Goal: Information Seeking & Learning: Check status

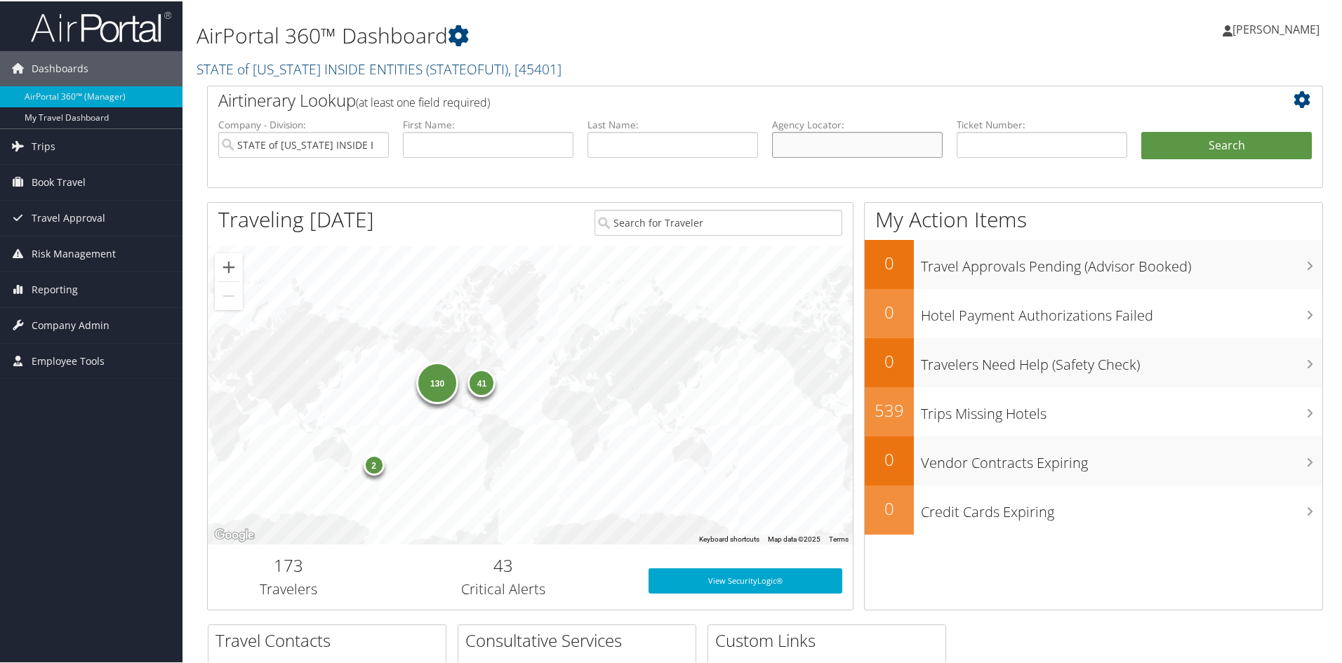
click at [890, 149] on input "text" at bounding box center [857, 144] width 171 height 26
click at [821, 152] on input "text" at bounding box center [857, 144] width 171 height 26
type input "CYMN66"
click at [1224, 134] on button "Search" at bounding box center [1227, 145] width 171 height 28
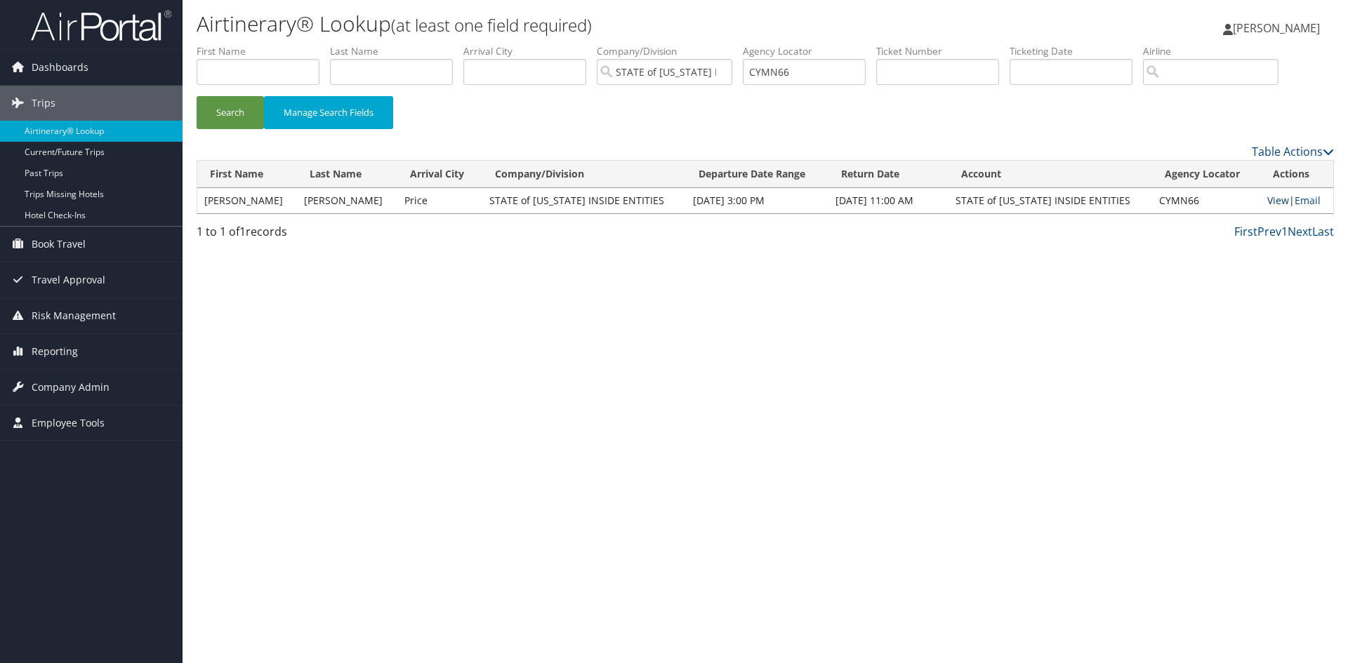
click at [1267, 201] on link "View" at bounding box center [1278, 200] width 22 height 13
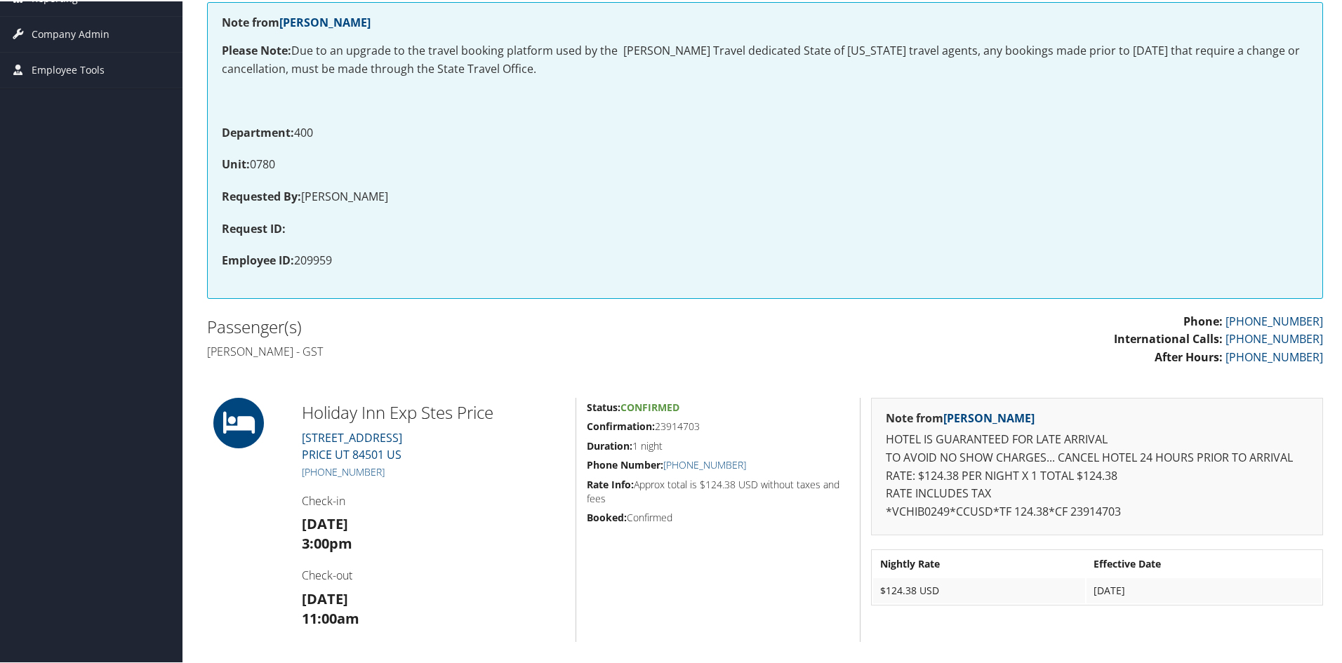
scroll to position [70, 0]
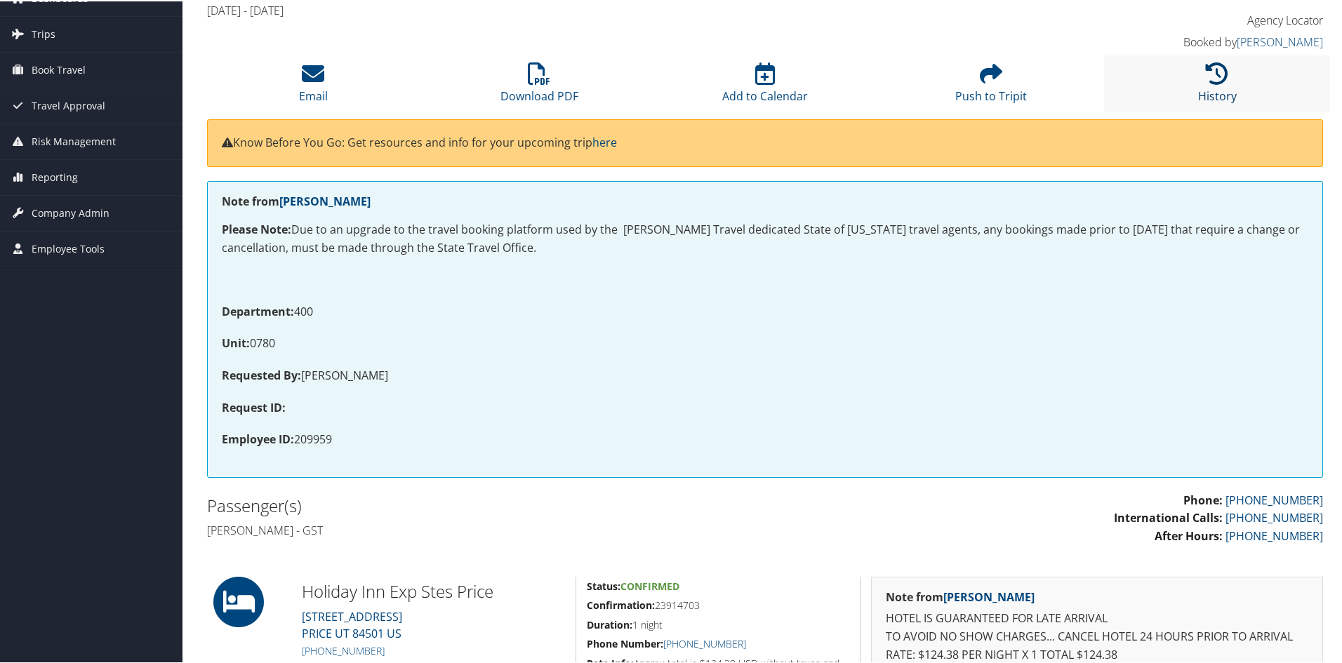
click at [1209, 81] on icon at bounding box center [1217, 72] width 22 height 22
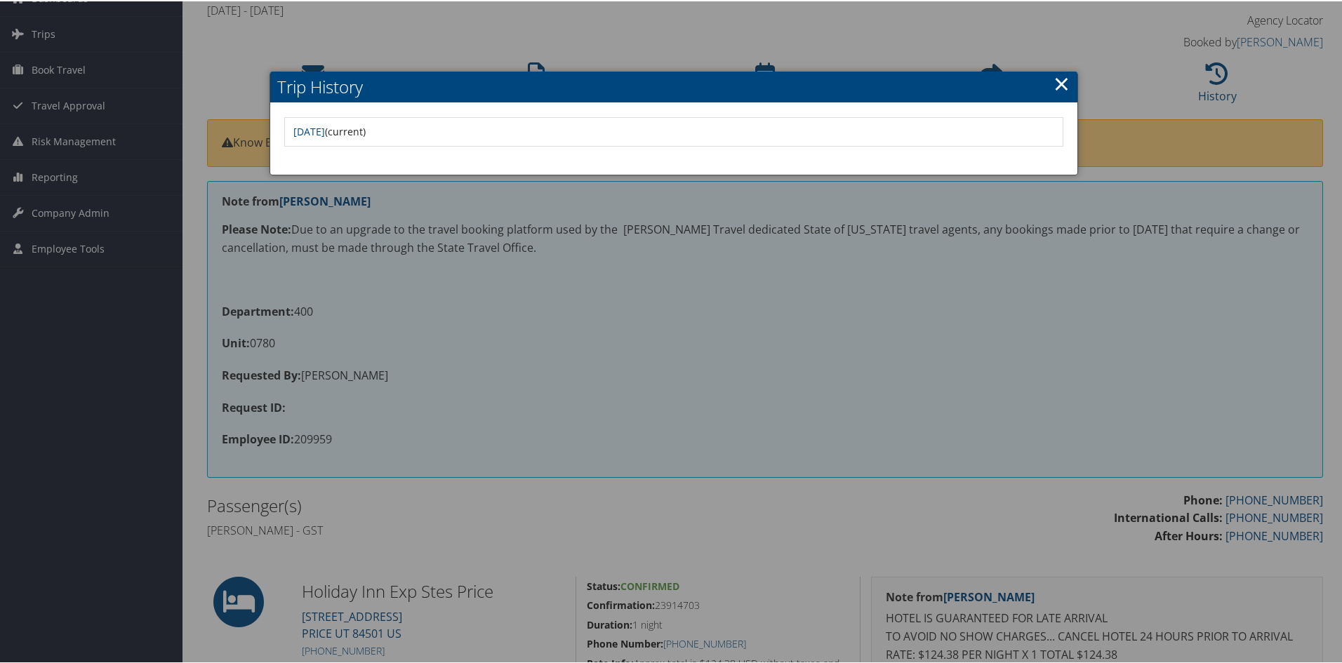
click at [1064, 81] on link "×" at bounding box center [1062, 82] width 16 height 28
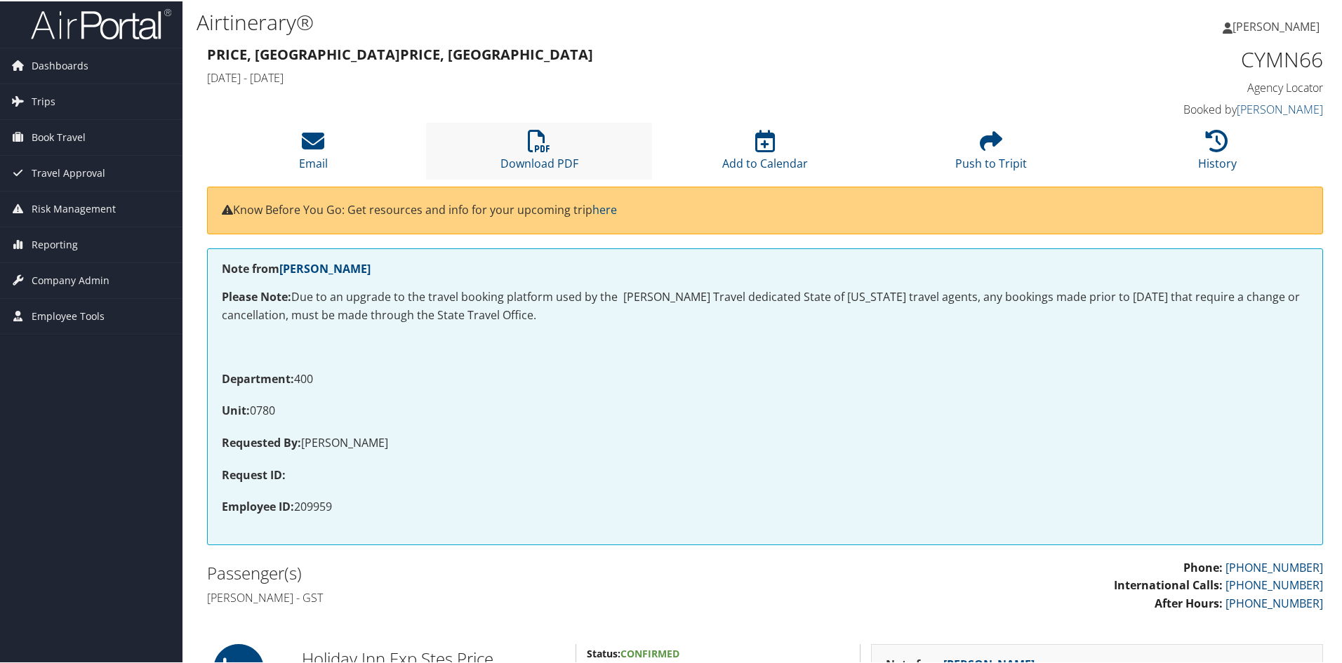
scroll to position [0, 0]
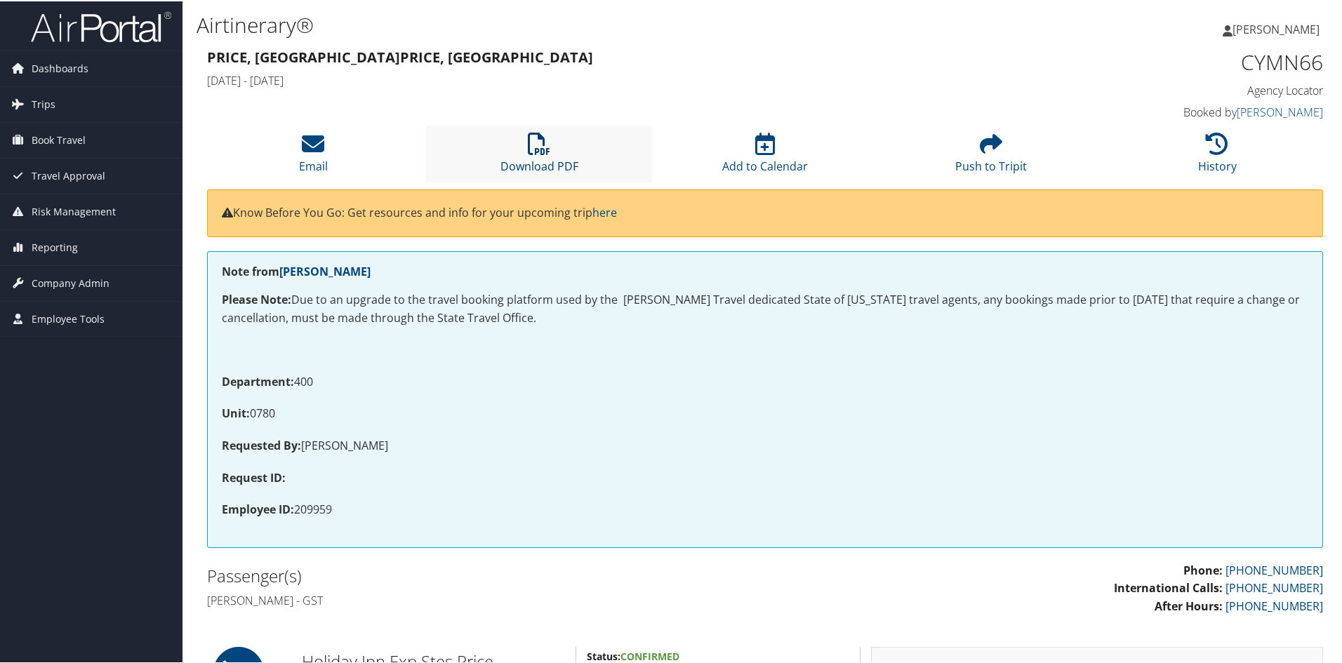
click at [520, 161] on link "Download PDF" at bounding box center [540, 156] width 78 height 34
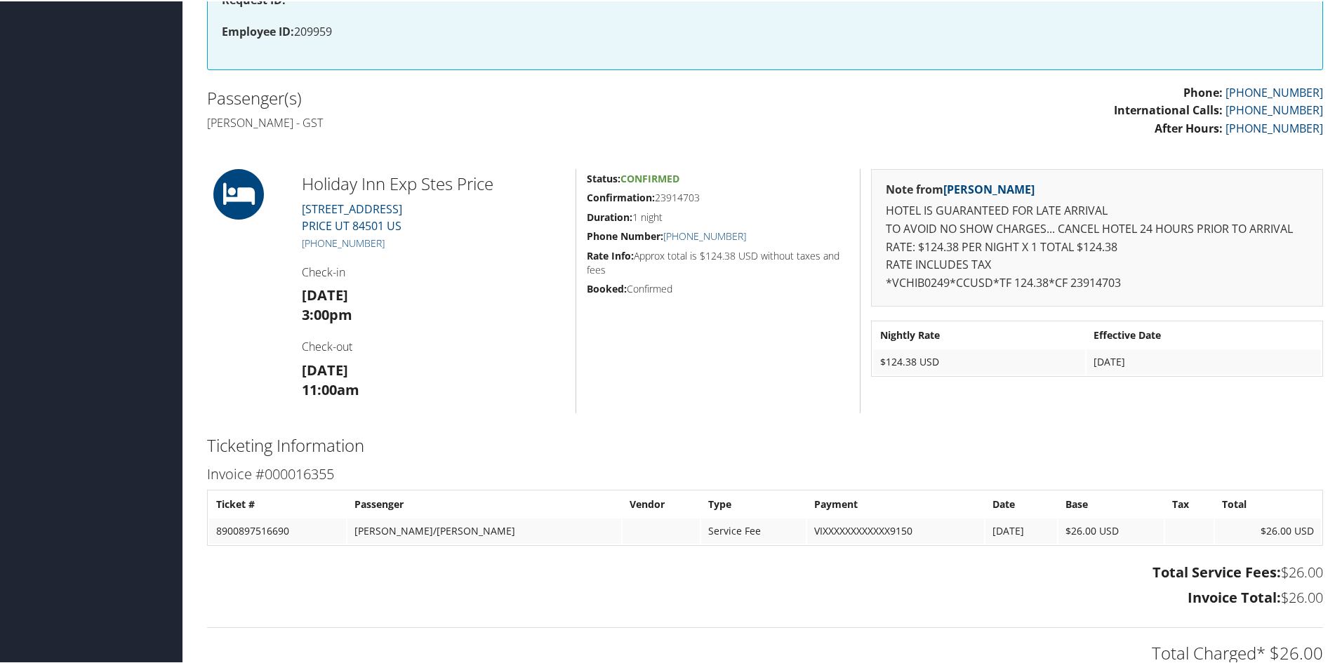
scroll to position [491, 0]
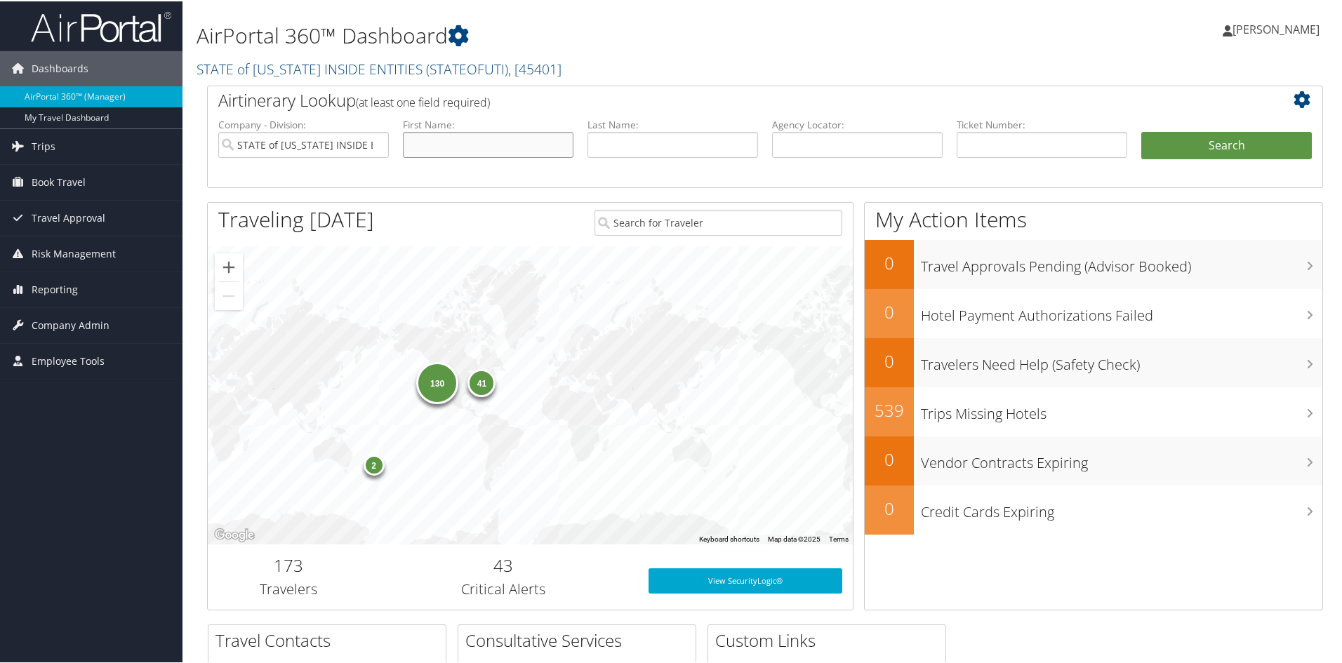
click at [499, 145] on input "text" at bounding box center [488, 144] width 171 height 26
type input "K"
type input "[PERSON_NAME]"
click at [1155, 155] on button "Search" at bounding box center [1227, 145] width 171 height 28
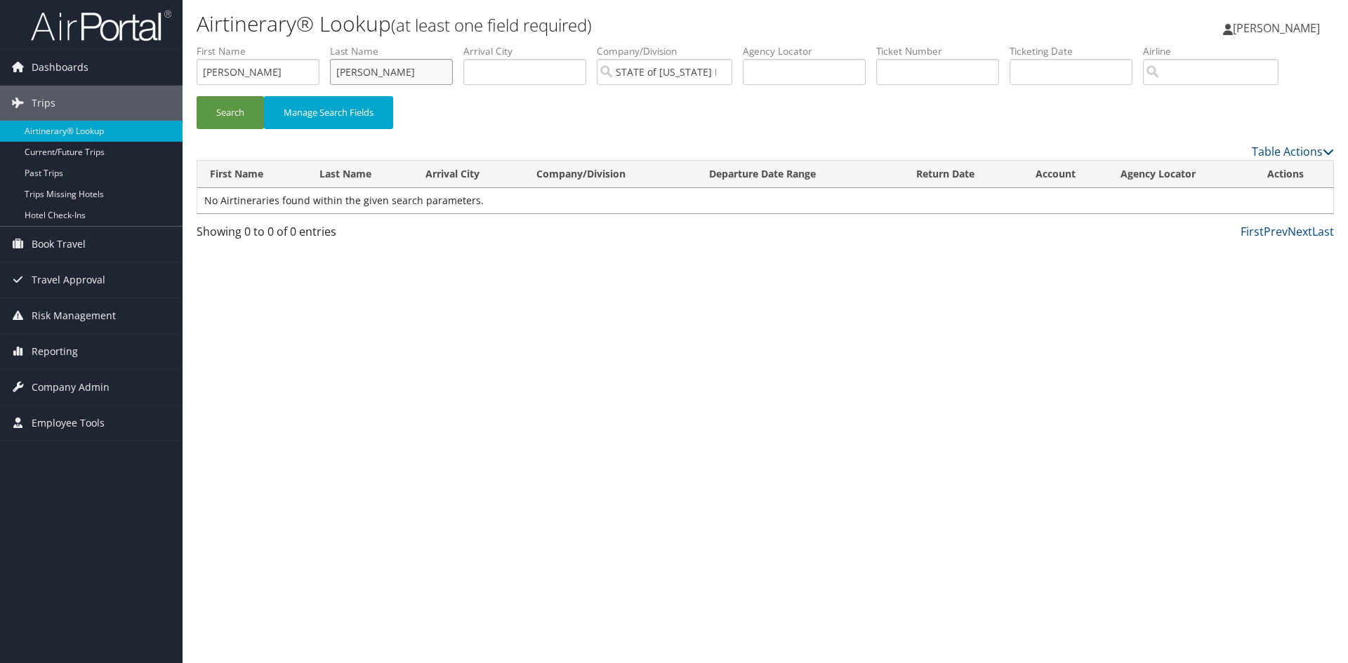
click at [402, 71] on input "[PERSON_NAME]" at bounding box center [391, 72] width 123 height 26
drag, startPoint x: 267, startPoint y: 68, endPoint x: 98, endPoint y: 71, distance: 169.2
click at [98, 71] on div "Dashboards AirPortal 360™ (Manager) My Travel Dashboard Trips Airtinerary® Look…" at bounding box center [674, 331] width 1348 height 663
type input "[PERSON_NAME]"
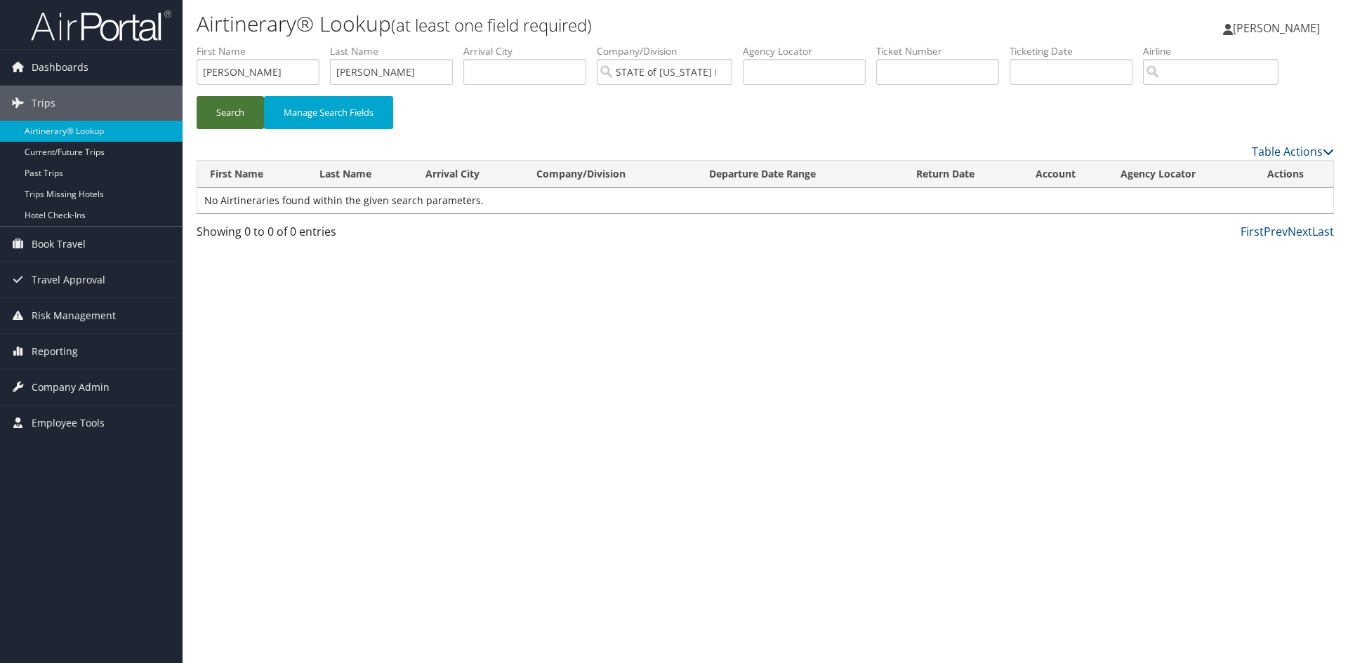
click at [247, 116] on button "Search" at bounding box center [230, 112] width 67 height 33
